Goal: Find contact information: Find contact information

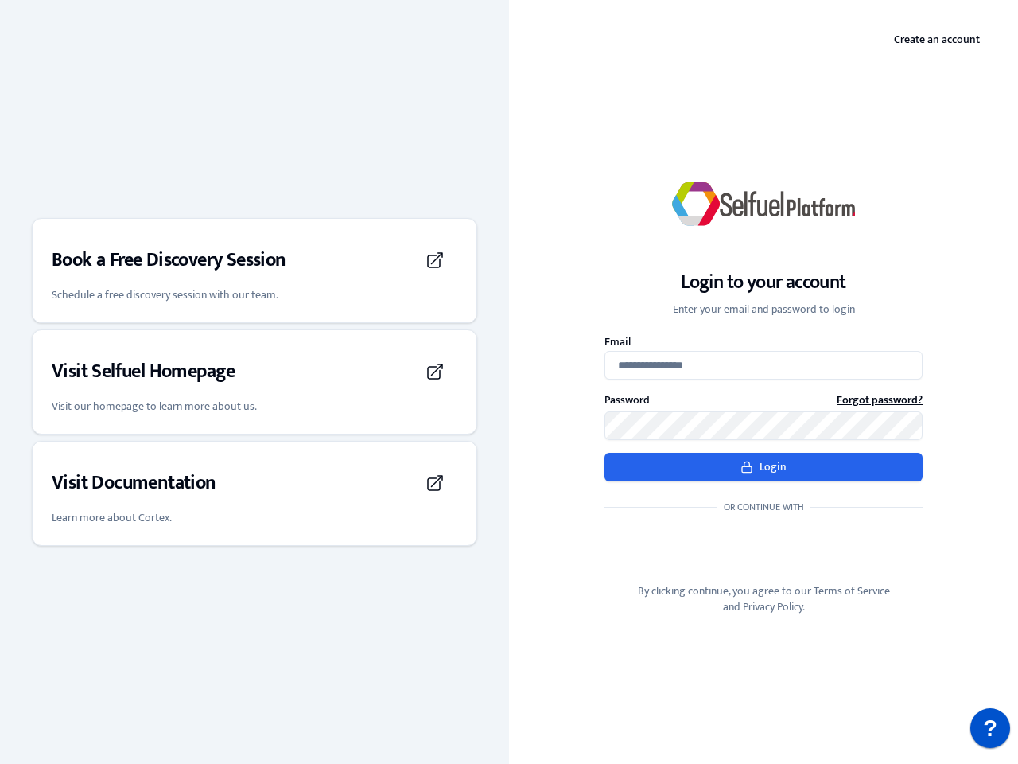
click at [509, 382] on div "Login to your account Enter your email and password to login Email Password For…" at bounding box center [763, 381] width 509 height 517
click at [255, 270] on h3 "Book a Free Discovery Session" at bounding box center [169, 259] width 235 height 25
click at [255, 382] on div "Visit Selfuel Homepage" at bounding box center [255, 371] width 406 height 45
click at [255, 493] on div "Visit Documentation" at bounding box center [255, 483] width 406 height 45
click at [990, 728] on p "?" at bounding box center [990, 728] width 14 height 40
